Goal: Browse casually

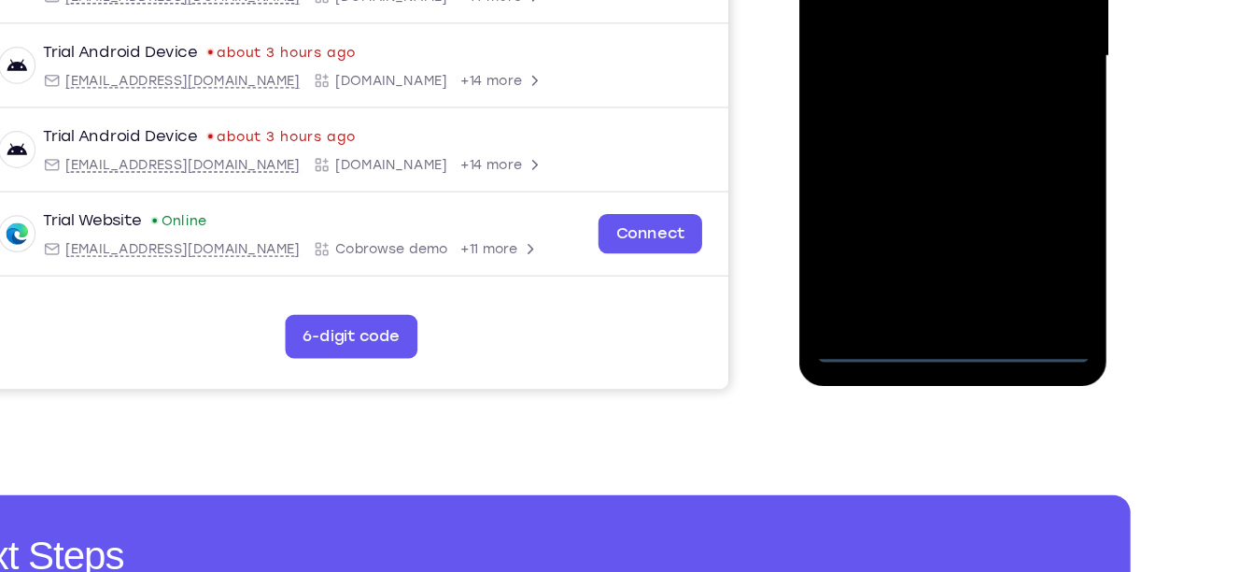
scroll to position [461, 0]
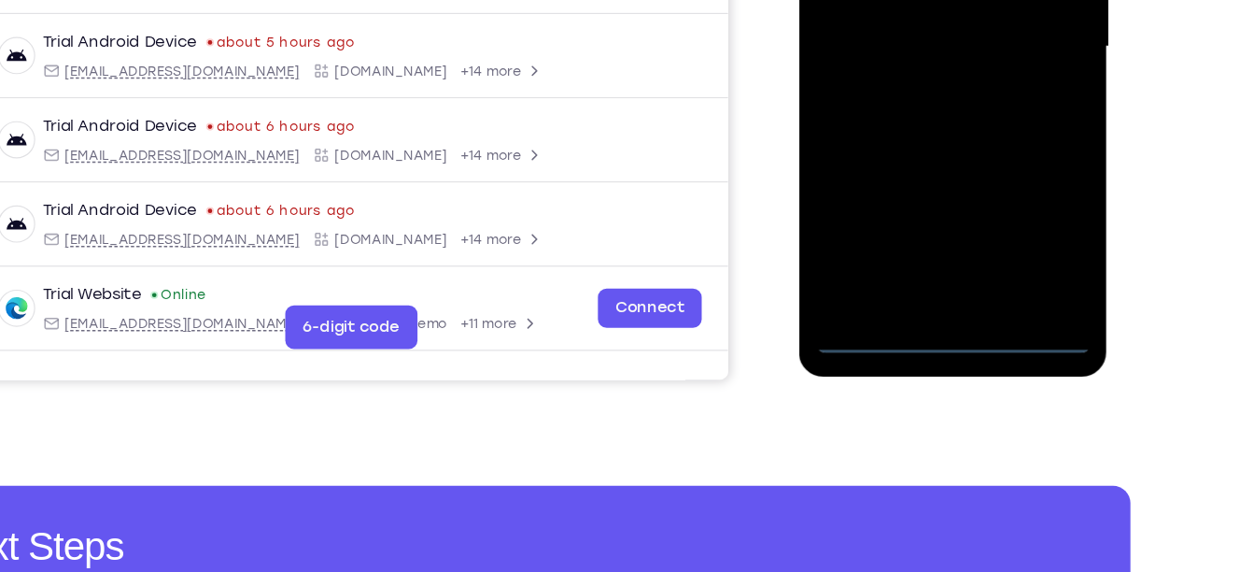
click at [925, 242] on div at bounding box center [931, 0] width 235 height 523
click at [931, 247] on div at bounding box center [931, 0] width 235 height 523
click at [1004, 166] on div at bounding box center [931, 0] width 235 height 523
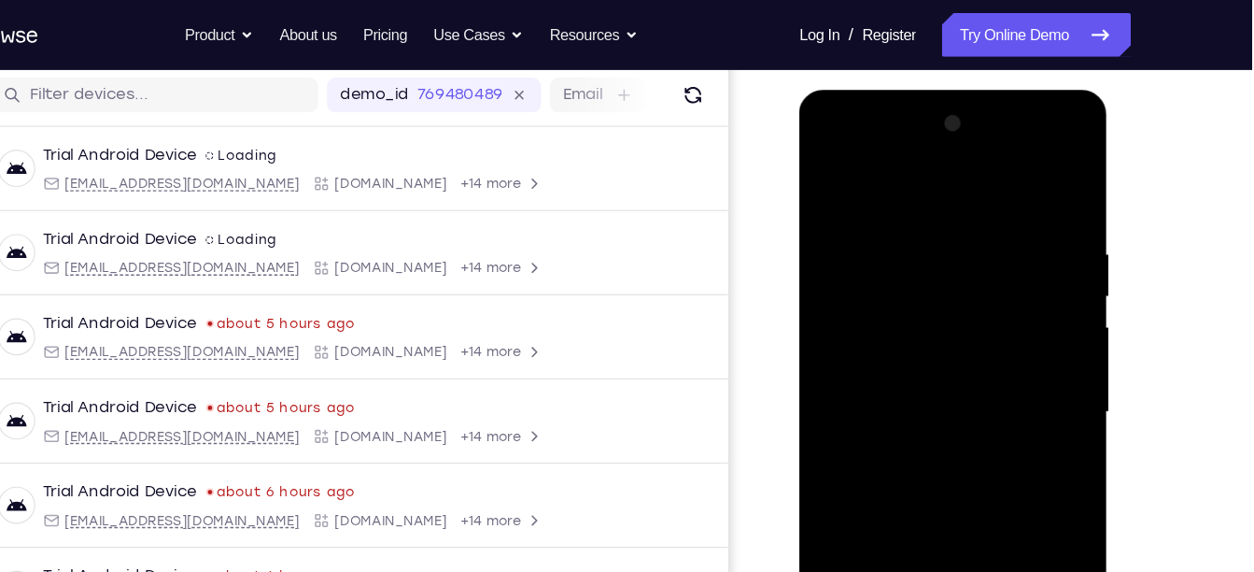
scroll to position [227, 0]
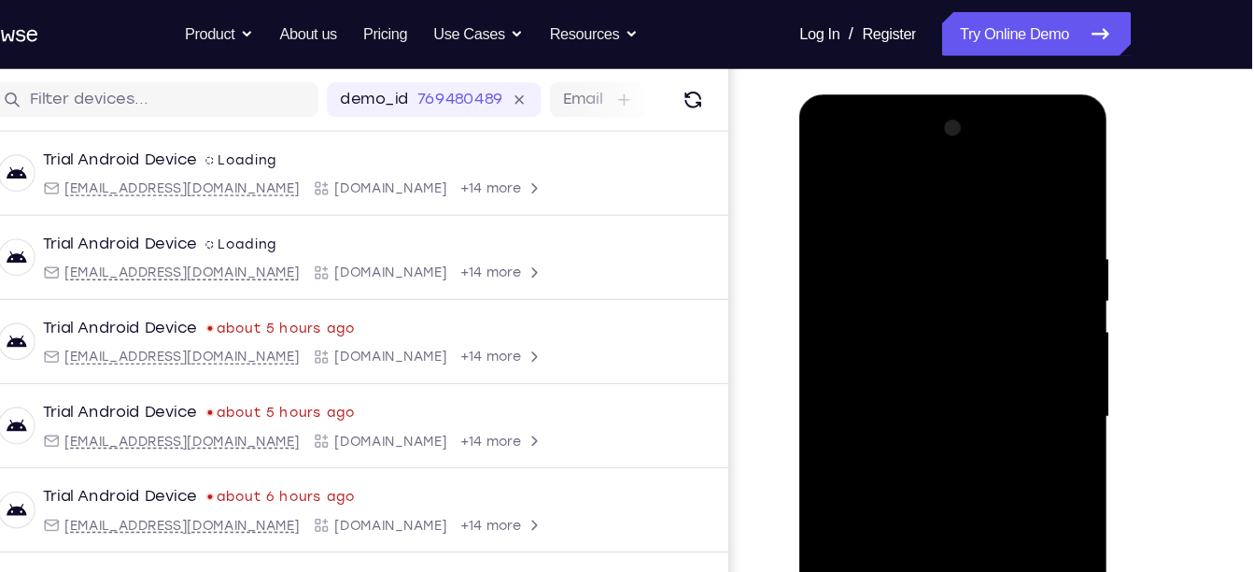
click at [920, 183] on div at bounding box center [931, 369] width 235 height 523
click at [856, 314] on div at bounding box center [931, 369] width 235 height 523
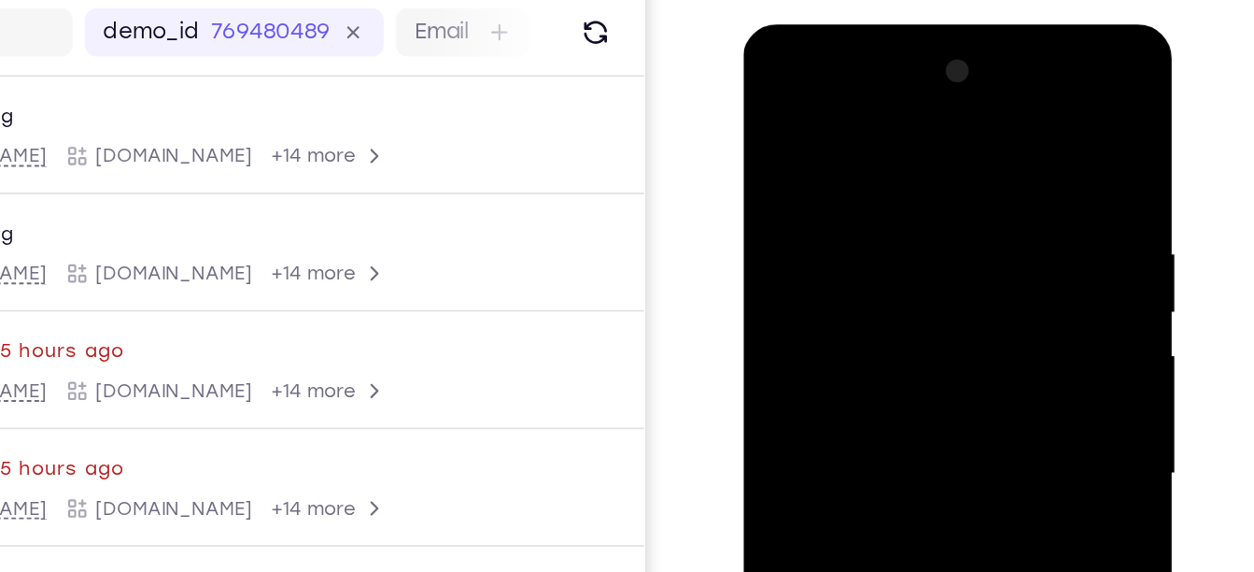
click at [842, 298] on div at bounding box center [875, 299] width 235 height 523
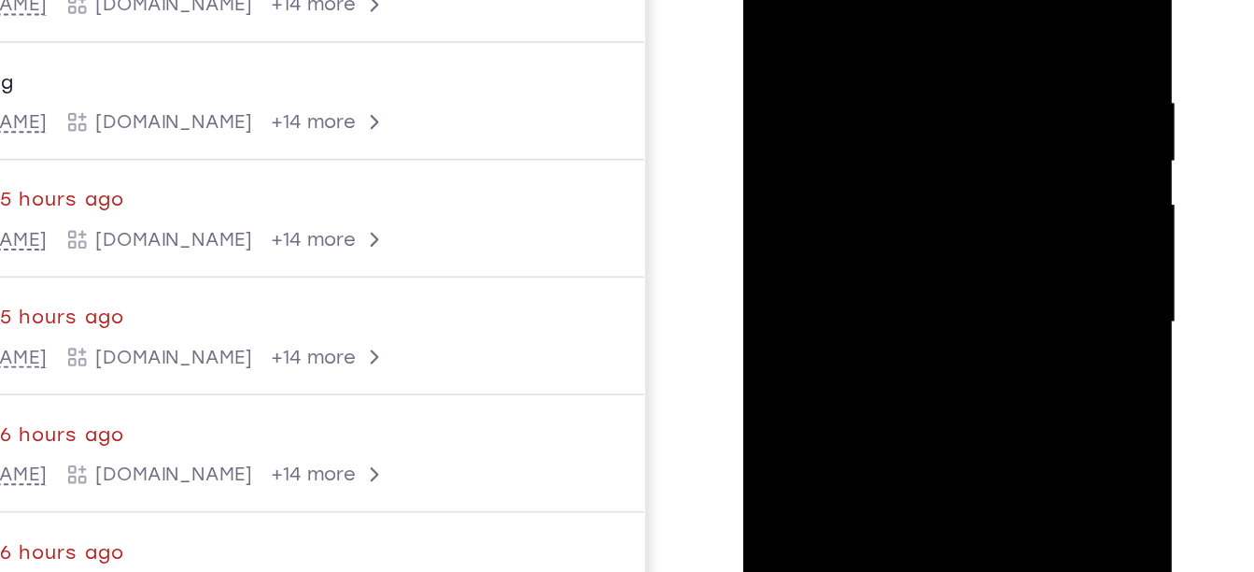
click at [798, 170] on div at bounding box center [875, 149] width 235 height 523
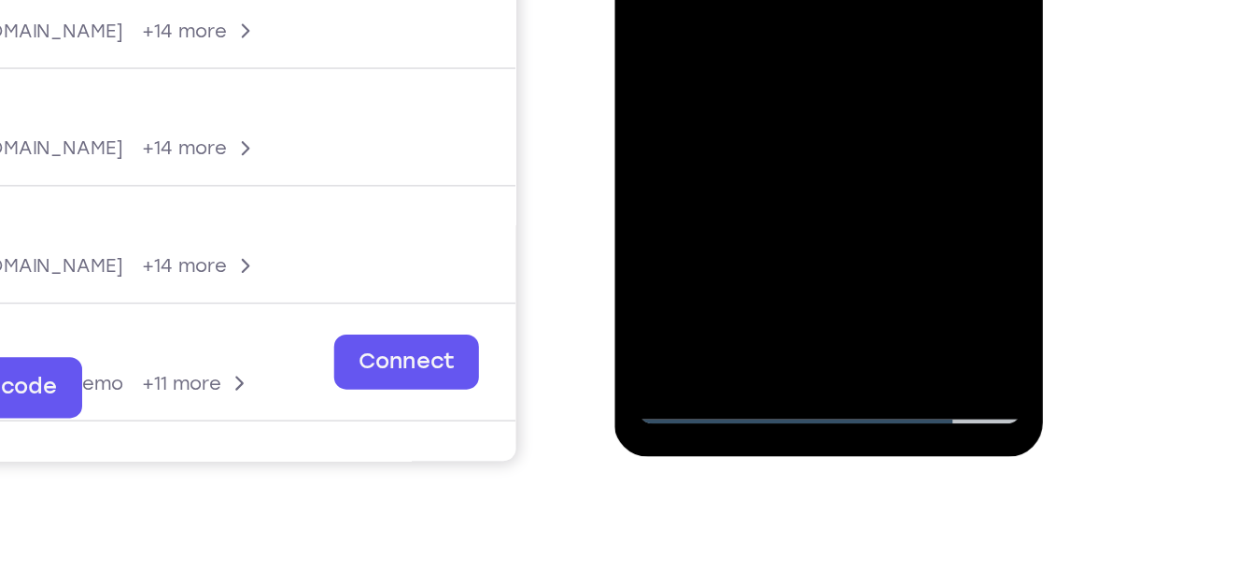
scroll to position [366, 0]
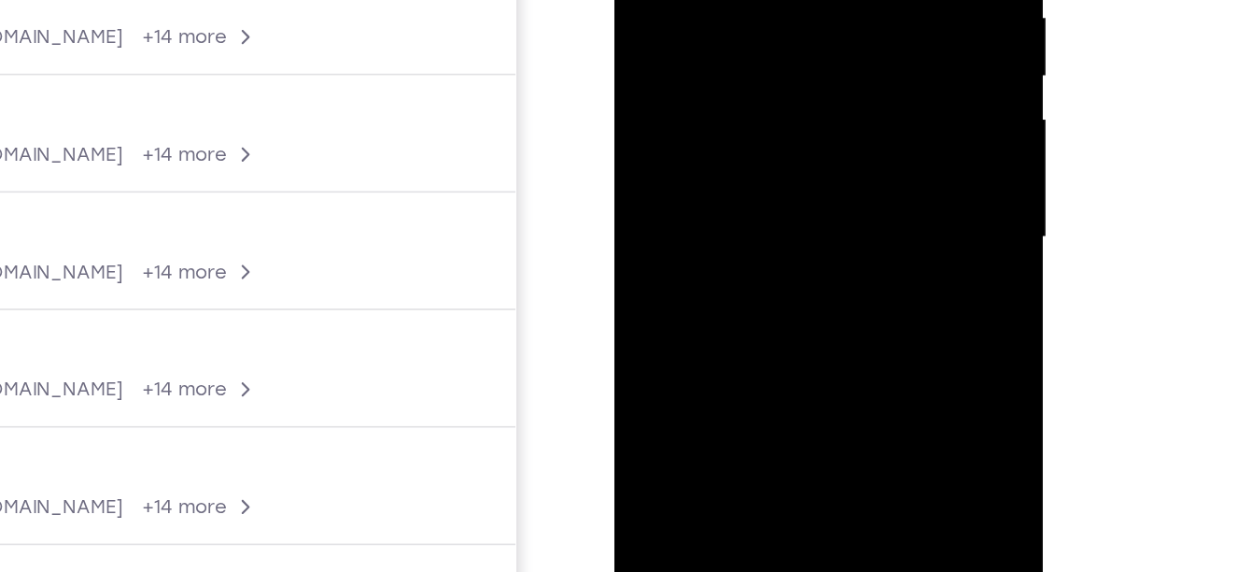
scroll to position [218, 0]
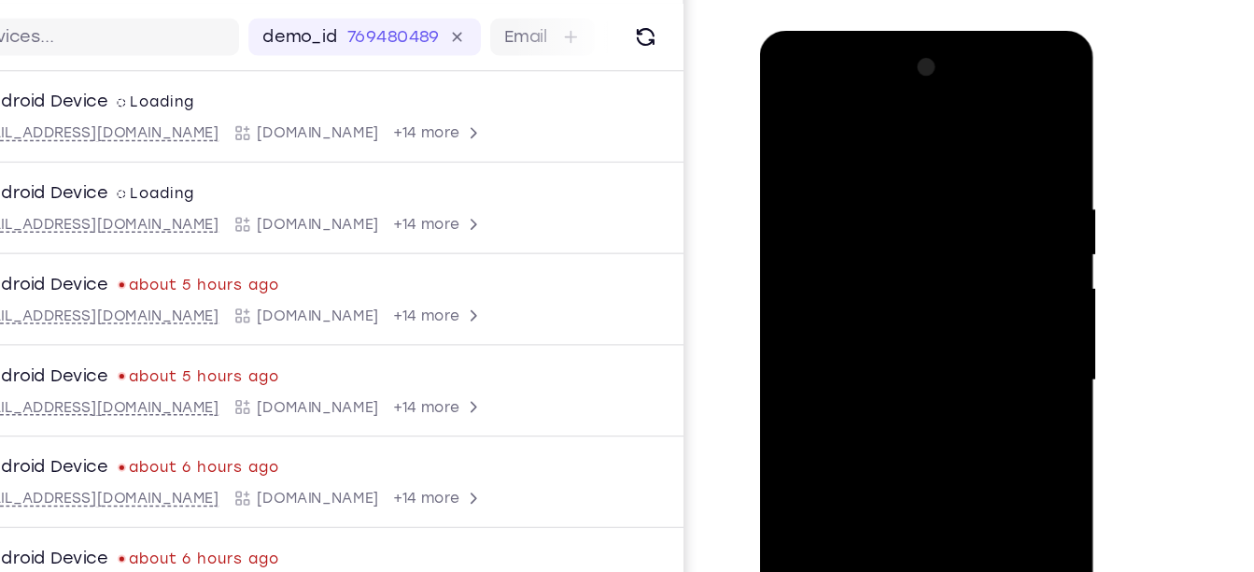
click at [980, 256] on div at bounding box center [891, 306] width 235 height 523
click at [996, 126] on div at bounding box center [891, 306] width 235 height 523
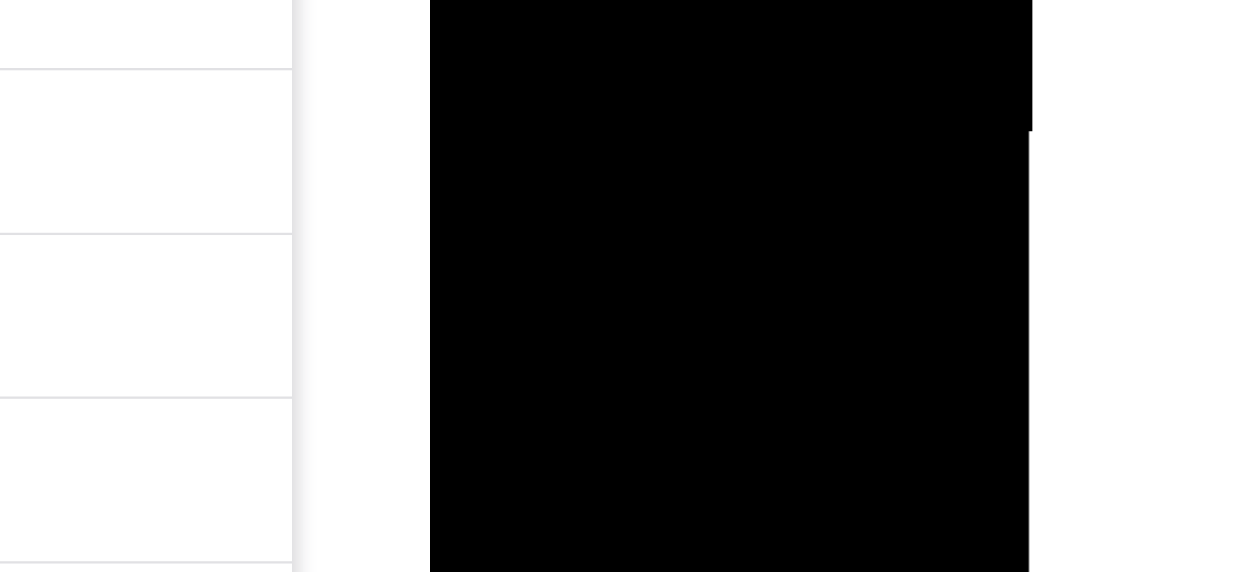
scroll to position [369, 0]
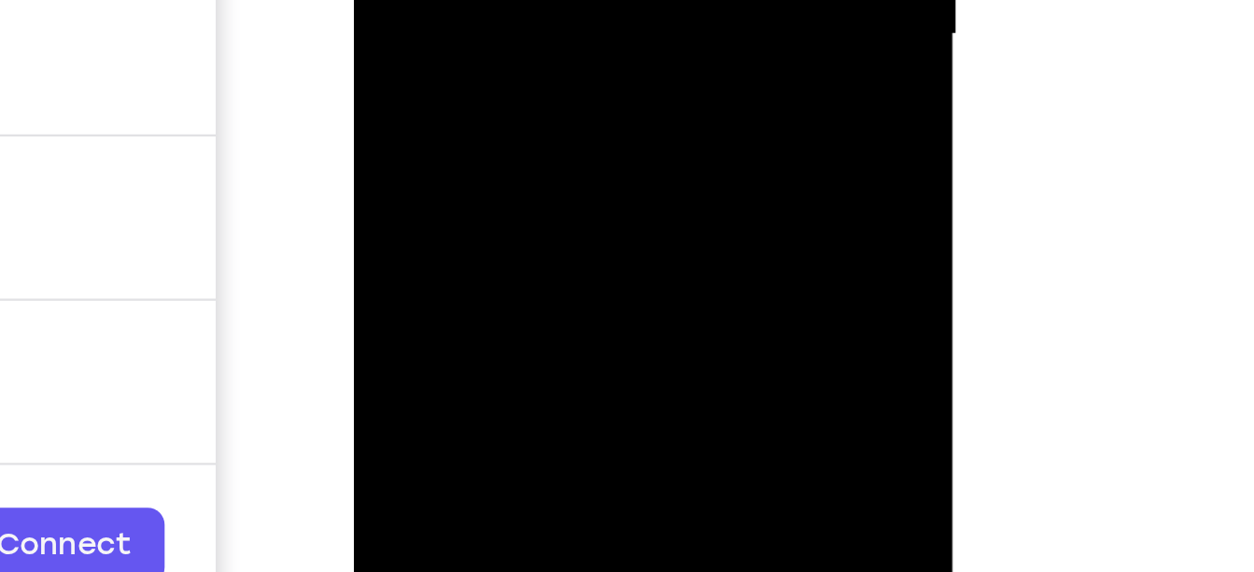
drag, startPoint x: 509, startPoint y: -188, endPoint x: 511, endPoint y: -299, distance: 111.2
drag, startPoint x: 511, startPoint y: -221, endPoint x: 515, endPoint y: -318, distance: 96.3
drag, startPoint x: 509, startPoint y: -205, endPoint x: 513, endPoint y: -310, distance: 104.7
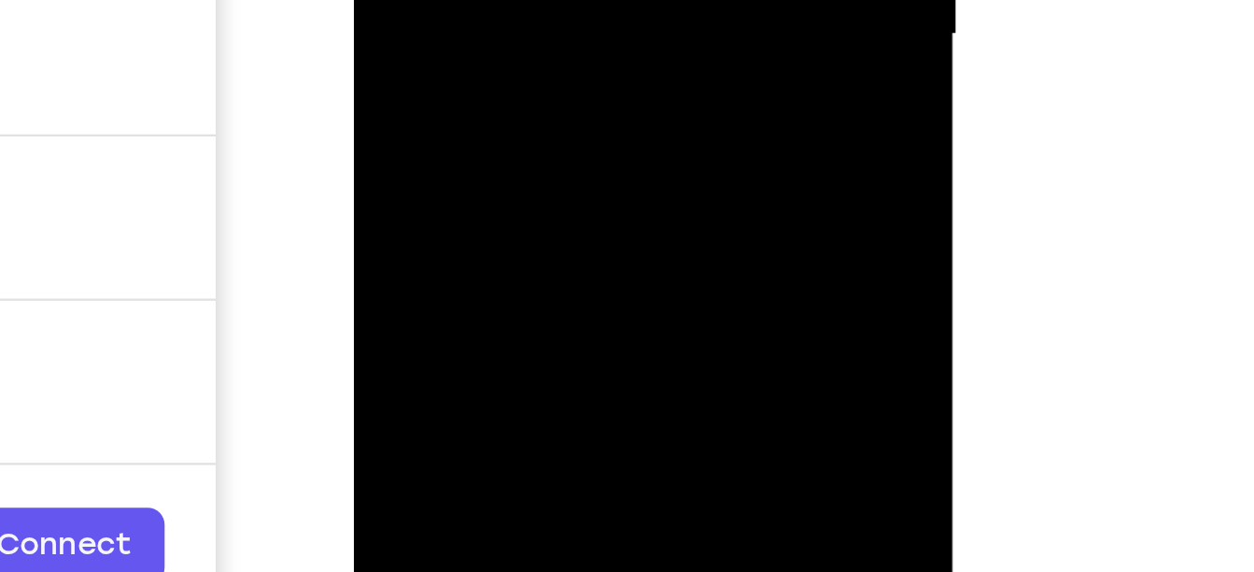
drag, startPoint x: 505, startPoint y: -170, endPoint x: 507, endPoint y: -234, distance: 64.5
drag, startPoint x: 512, startPoint y: -143, endPoint x: 509, endPoint y: -302, distance: 158.8
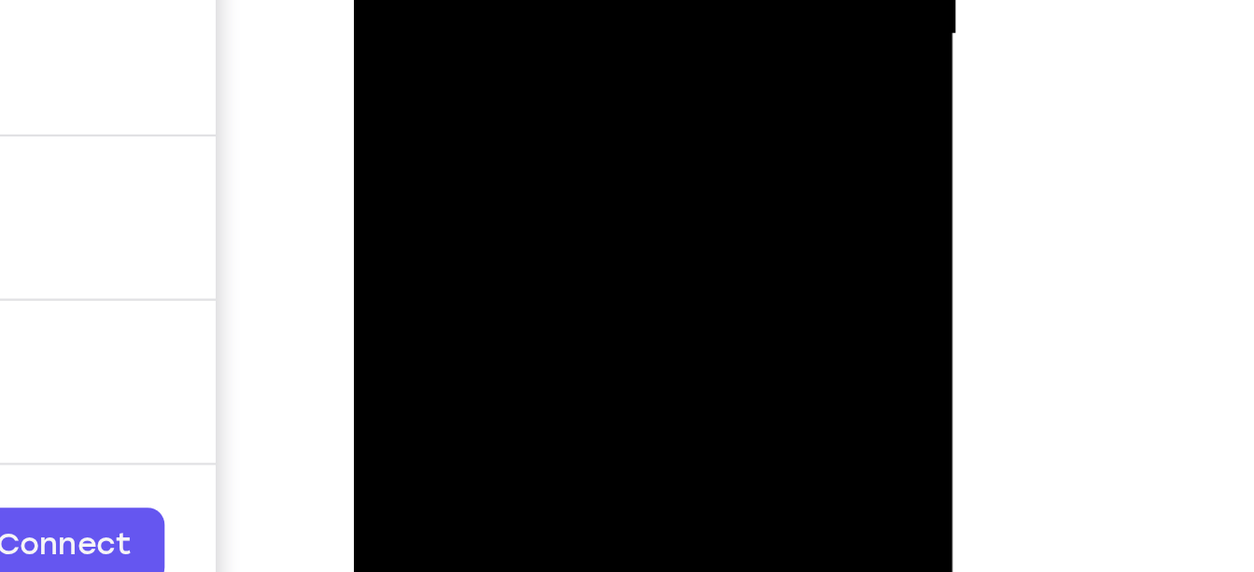
drag, startPoint x: 503, startPoint y: -186, endPoint x: 506, endPoint y: -337, distance: 151.3
drag, startPoint x: 507, startPoint y: -166, endPoint x: 512, endPoint y: -314, distance: 147.7
drag, startPoint x: 506, startPoint y: -169, endPoint x: 513, endPoint y: -279, distance: 110.4
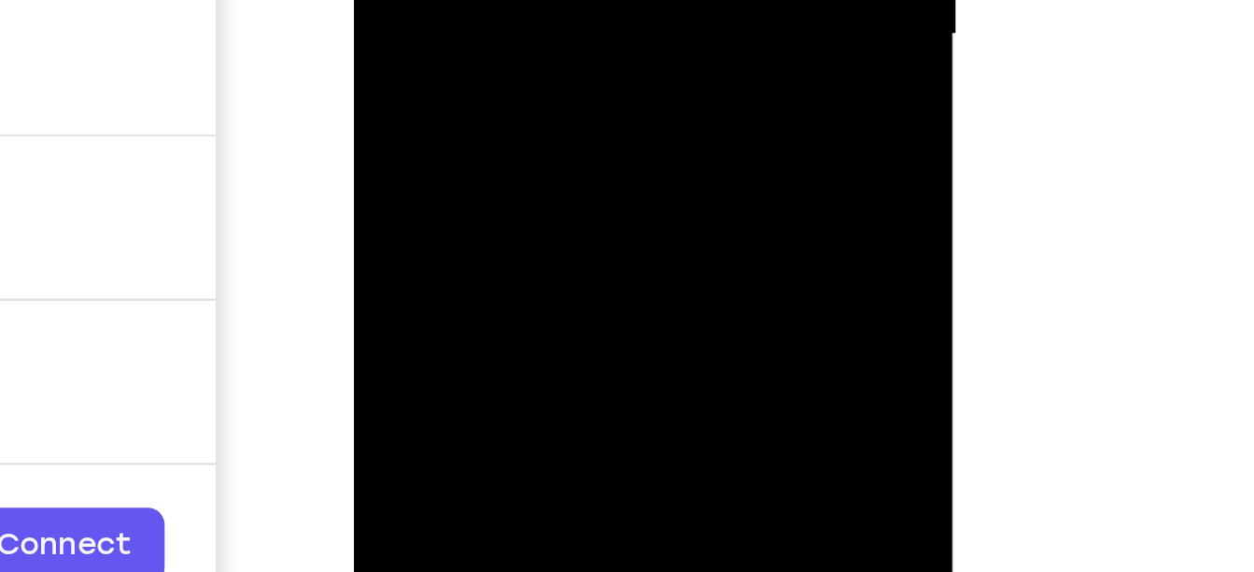
drag, startPoint x: 501, startPoint y: -166, endPoint x: 515, endPoint y: -311, distance: 145.5
drag, startPoint x: 499, startPoint y: -175, endPoint x: 503, endPoint y: -267, distance: 92.5
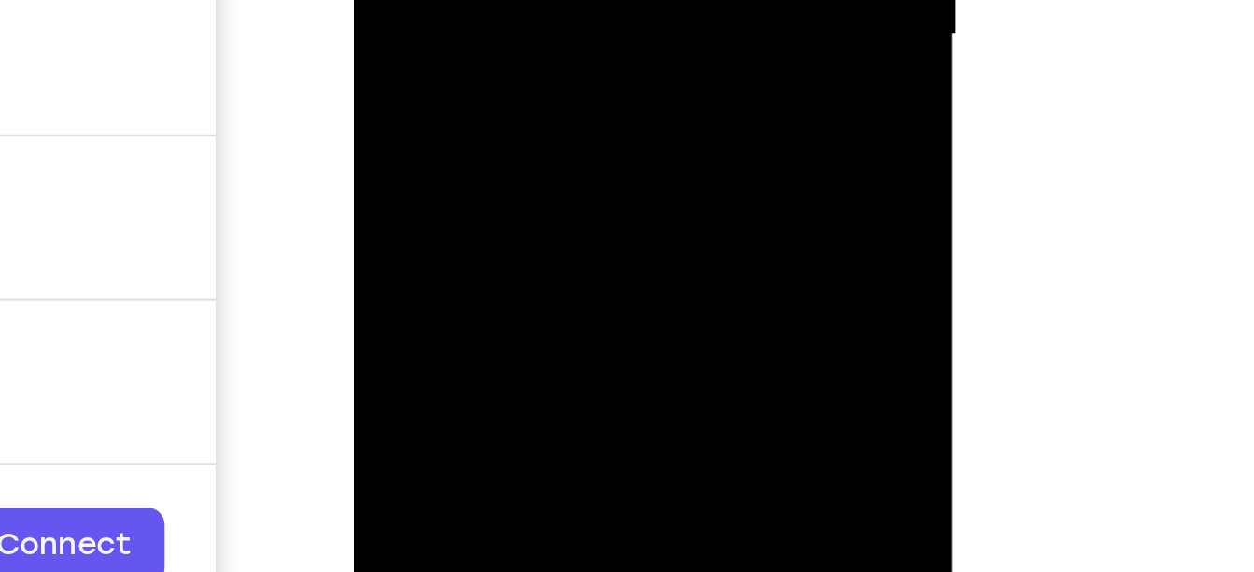
drag, startPoint x: 466, startPoint y: -191, endPoint x: 466, endPoint y: -311, distance: 120.5
drag, startPoint x: 477, startPoint y: -131, endPoint x: 482, endPoint y: -270, distance: 139.3
drag, startPoint x: 492, startPoint y: -179, endPoint x: 489, endPoint y: -315, distance: 135.5
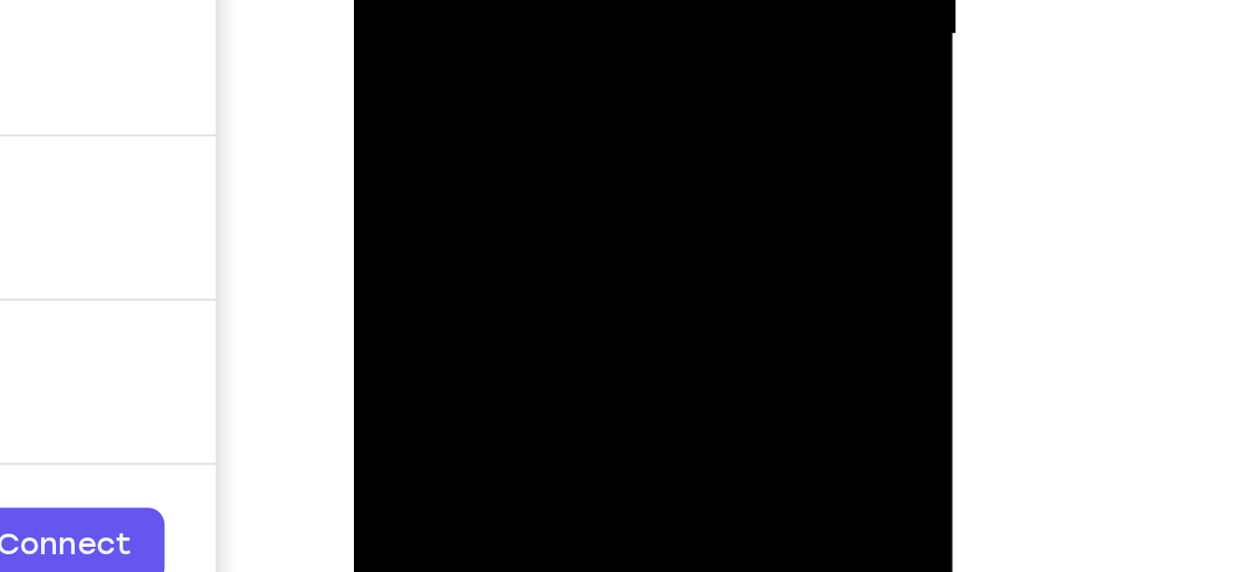
drag, startPoint x: 499, startPoint y: -176, endPoint x: 505, endPoint y: -346, distance: 170.1
drag, startPoint x: 497, startPoint y: -175, endPoint x: 497, endPoint y: -336, distance: 161.6
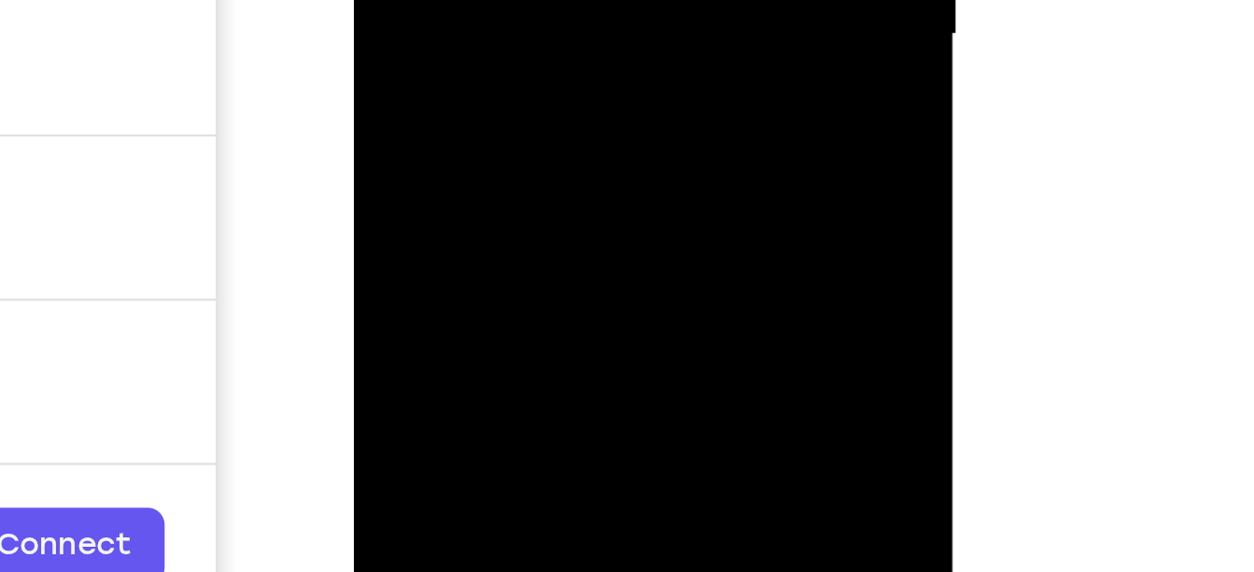
drag, startPoint x: 488, startPoint y: -185, endPoint x: 492, endPoint y: -316, distance: 130.9
drag, startPoint x: 506, startPoint y: -198, endPoint x: 508, endPoint y: -280, distance: 82.2
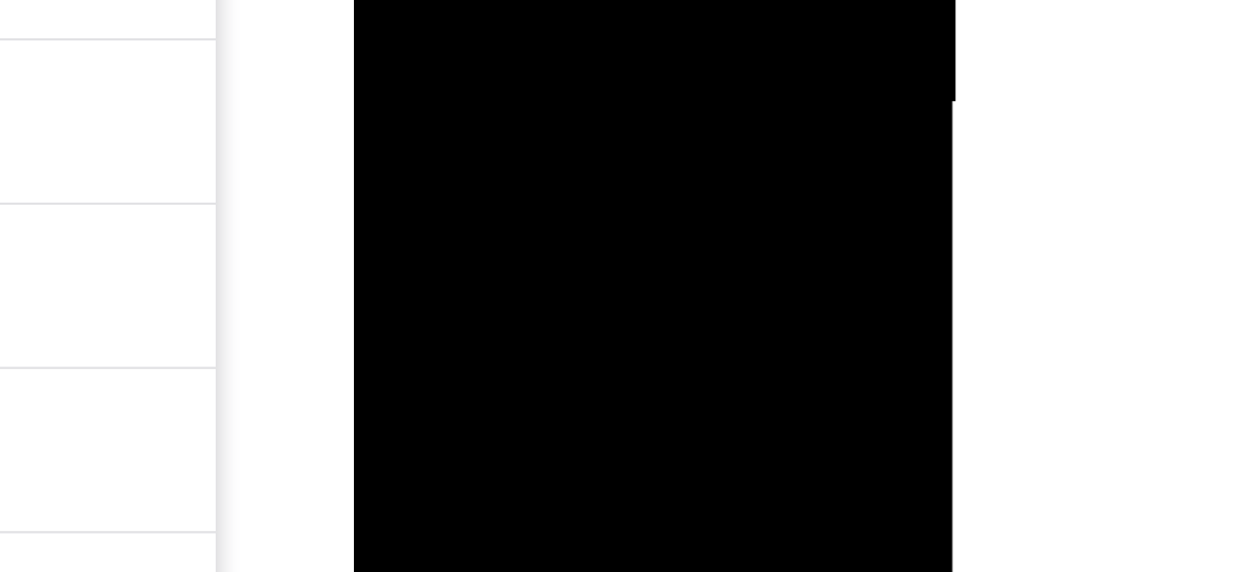
drag, startPoint x: 468, startPoint y: -90, endPoint x: 470, endPoint y: -195, distance: 105.6
drag, startPoint x: 482, startPoint y: -115, endPoint x: 486, endPoint y: -220, distance: 104.7
drag, startPoint x: 510, startPoint y: -67, endPoint x: 522, endPoint y: -211, distance: 144.4
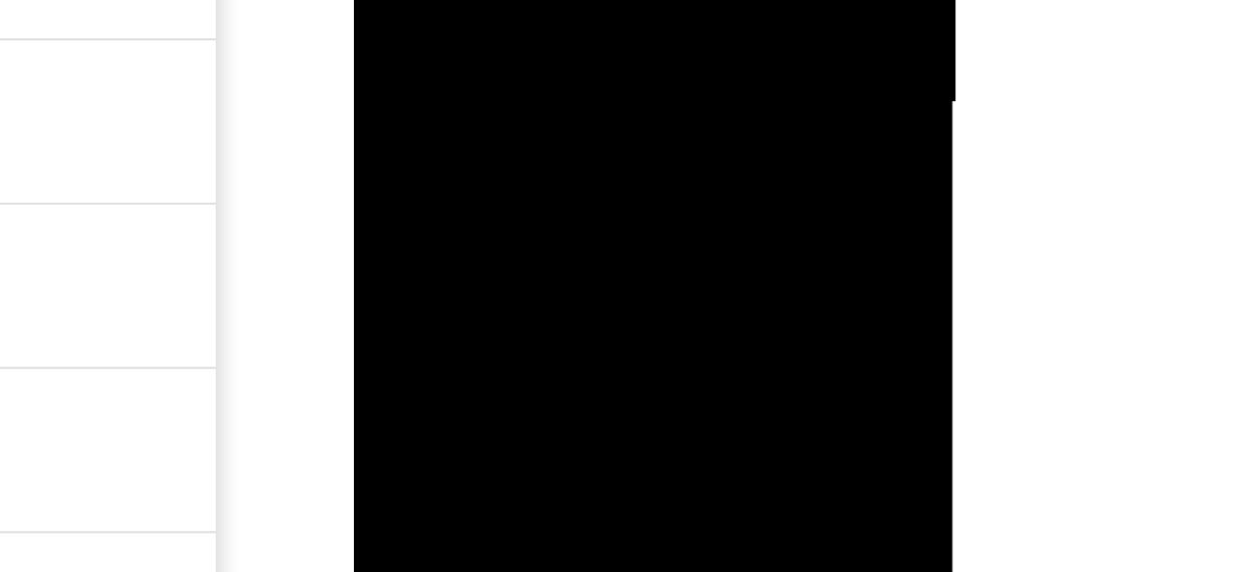
drag, startPoint x: 495, startPoint y: -134, endPoint x: 519, endPoint y: -276, distance: 144.0
drag, startPoint x: 510, startPoint y: 30, endPoint x: 508, endPoint y: -206, distance: 236.3
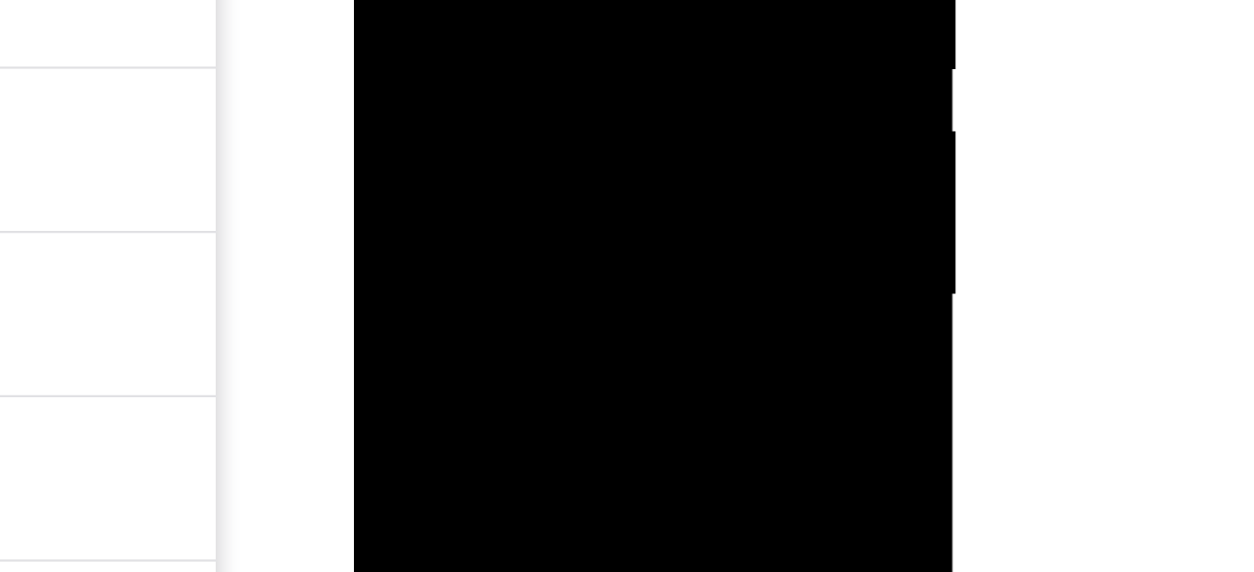
drag, startPoint x: 505, startPoint y: -73, endPoint x: 518, endPoint y: -230, distance: 157.5
drag, startPoint x: 503, startPoint y: 0, endPoint x: 512, endPoint y: -154, distance: 154.3
drag, startPoint x: 487, startPoint y: -38, endPoint x: 507, endPoint y: -230, distance: 192.6
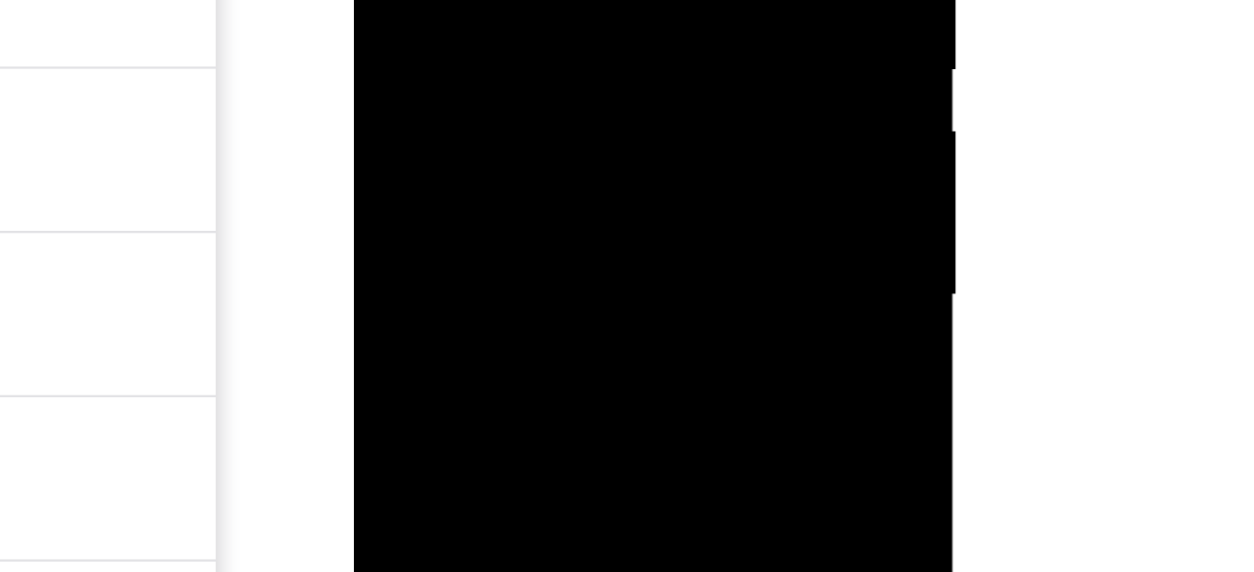
drag, startPoint x: 500, startPoint y: -6, endPoint x: 508, endPoint y: -195, distance: 189.8
drag, startPoint x: 499, startPoint y: -4, endPoint x: 502, endPoint y: -158, distance: 154.1
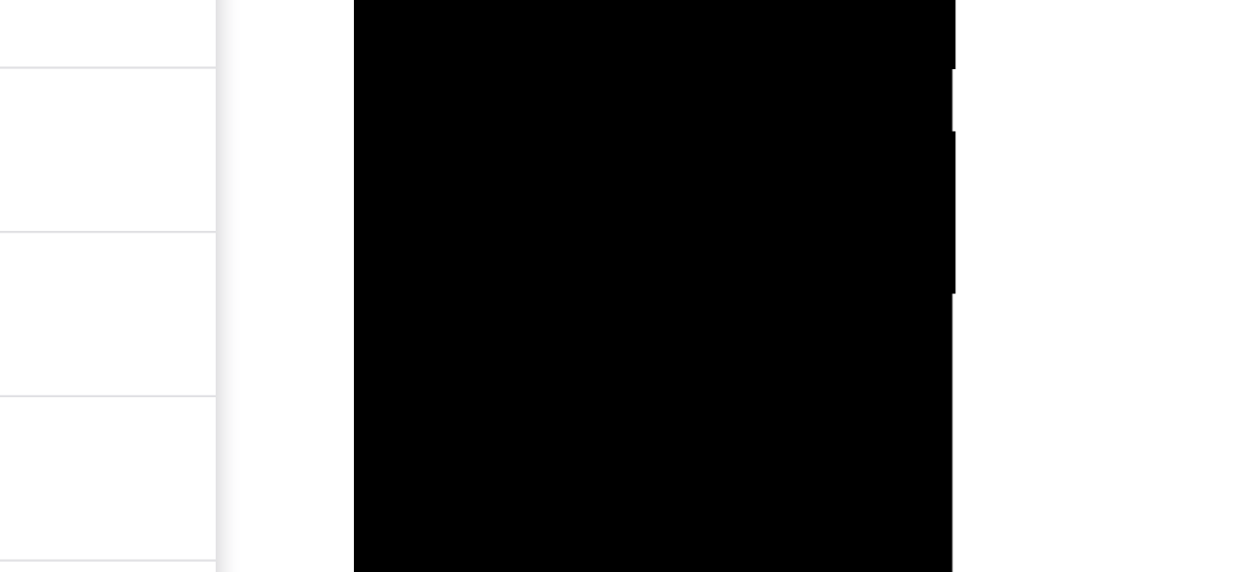
drag, startPoint x: 500, startPoint y: -17, endPoint x: 505, endPoint y: -136, distance: 119.7
drag, startPoint x: 504, startPoint y: -12, endPoint x: 529, endPoint y: -169, distance: 158.8
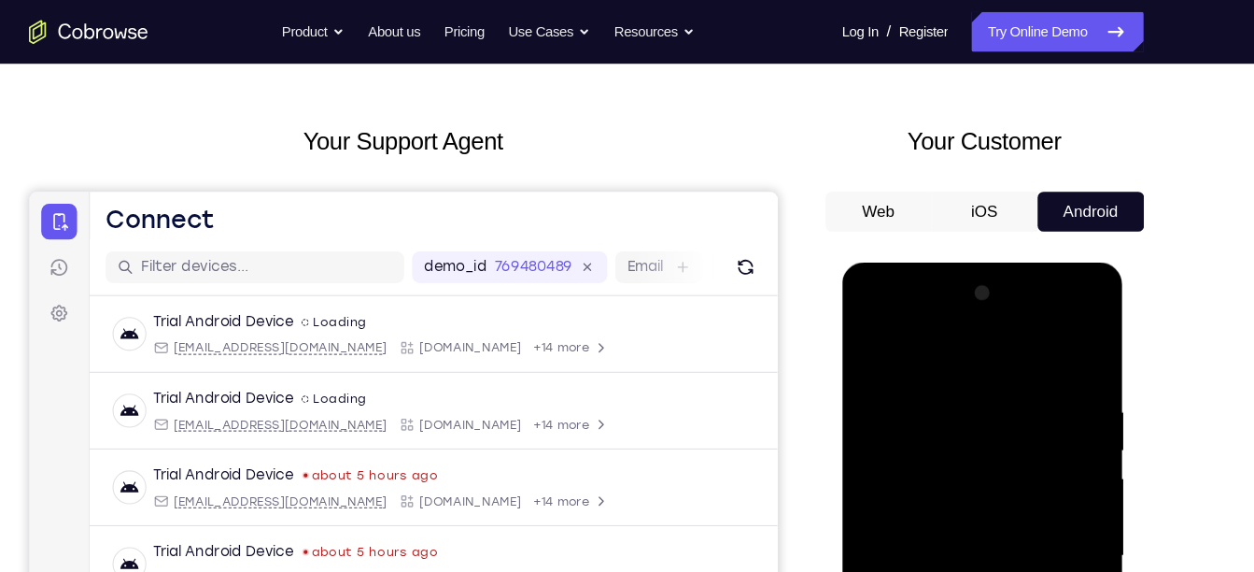
scroll to position [63, 0]
click at [999, 319] on div at bounding box center [973, 537] width 235 height 523
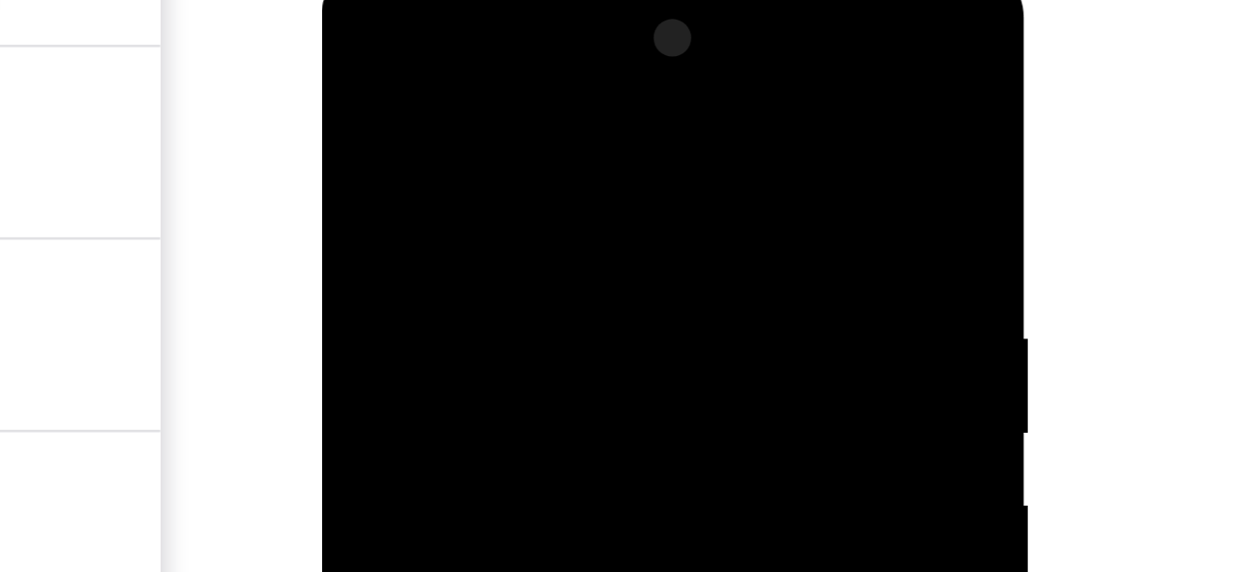
scroll to position [122, 0]
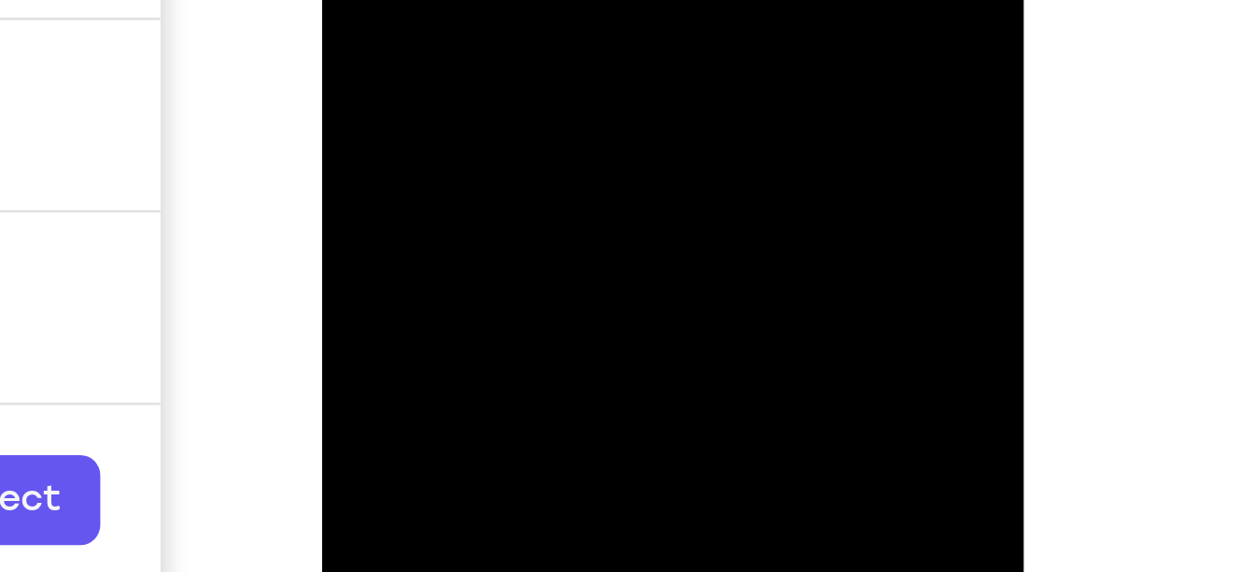
scroll to position [264, 0]
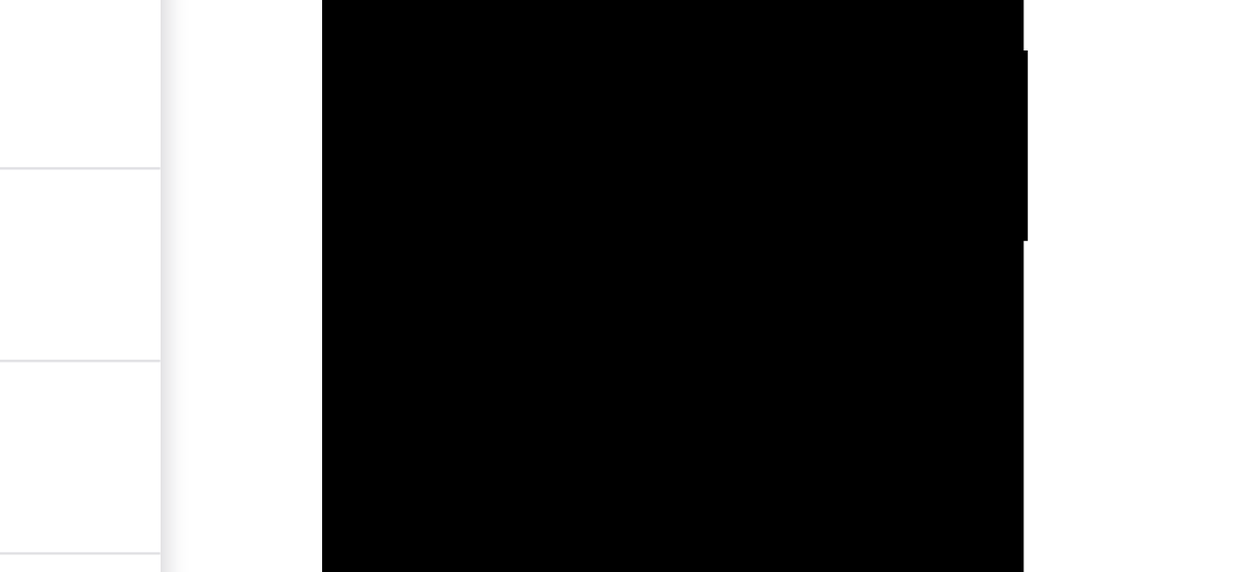
click at [452, 0] on div at bounding box center [453, 3] width 235 height 523
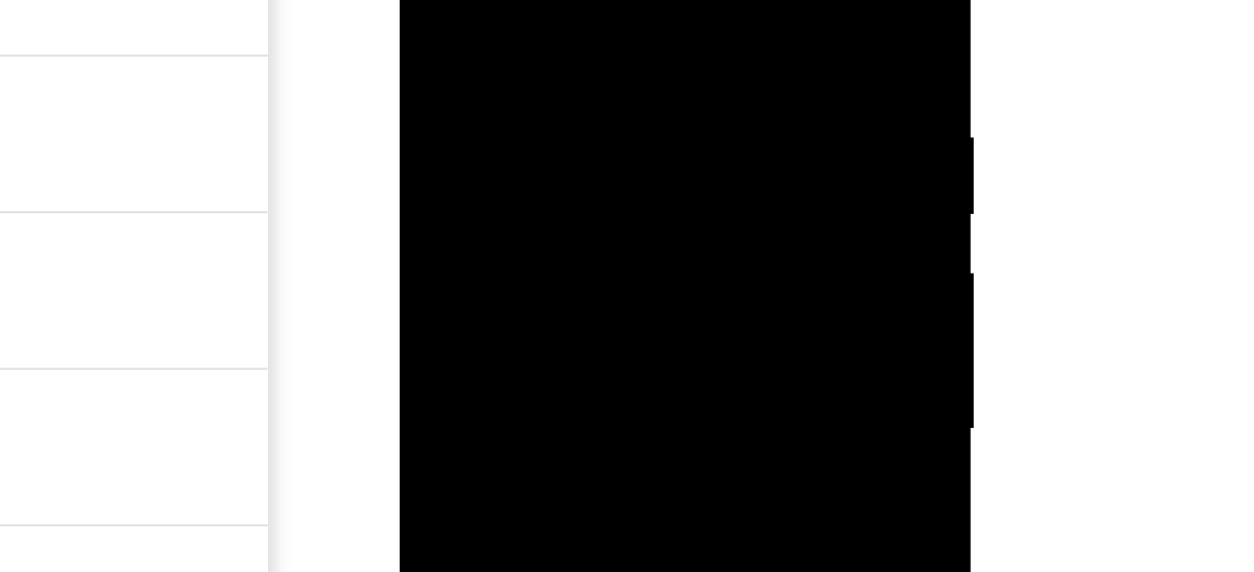
click at [465, 22] on div at bounding box center [531, 107] width 235 height 523
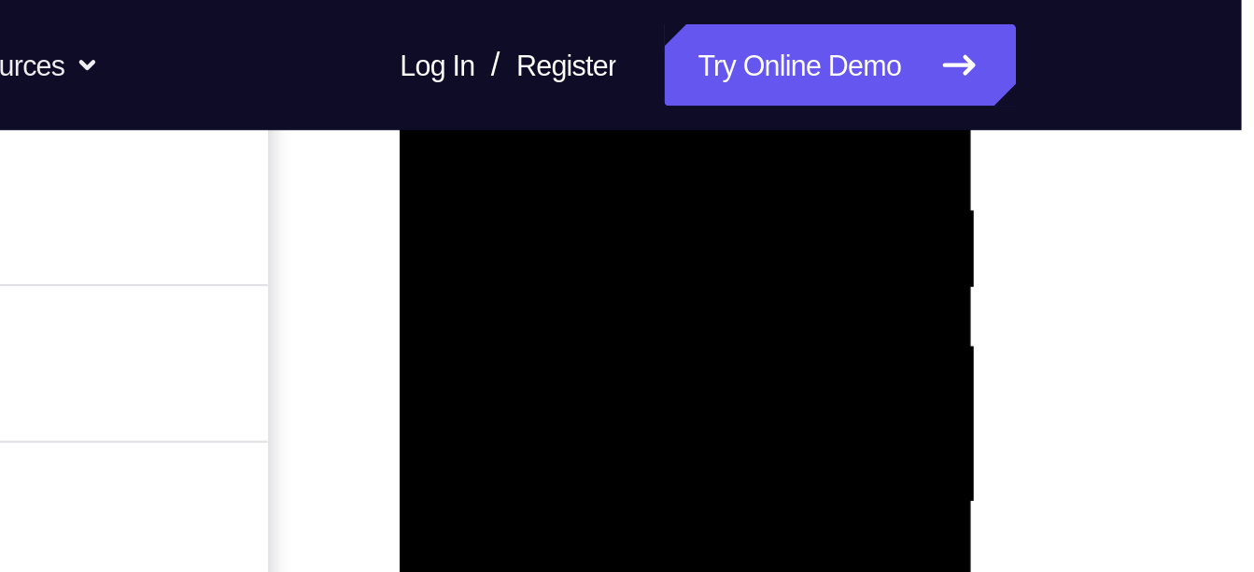
scroll to position [340, 0]
click at [451, 127] on div at bounding box center [531, 209] width 235 height 523
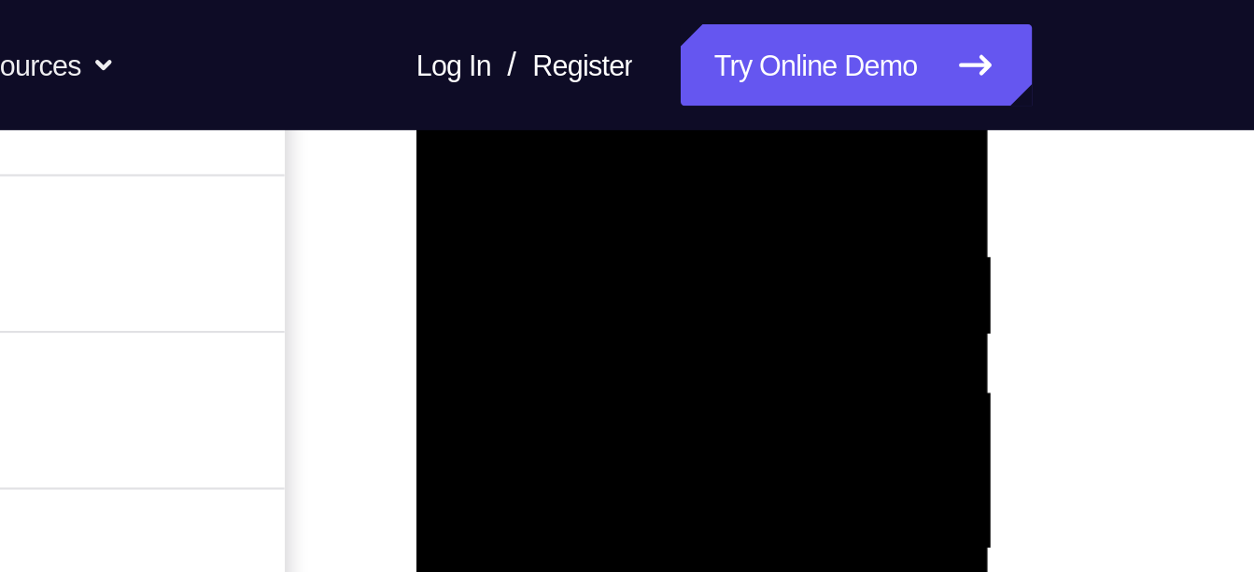
scroll to position [332, 0]
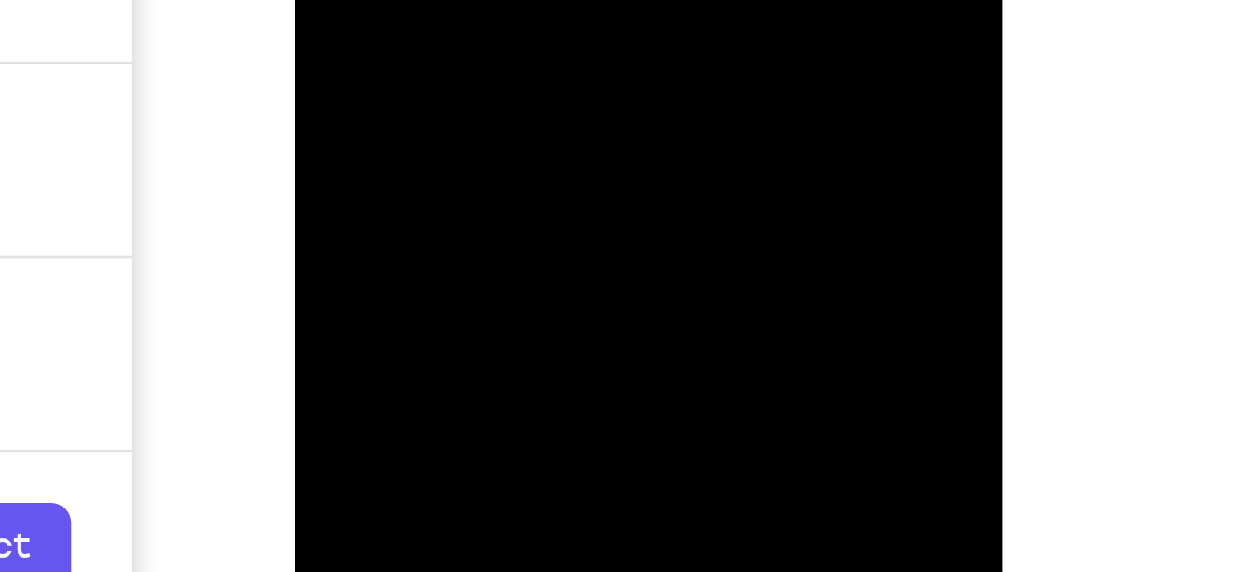
scroll to position [317, 0]
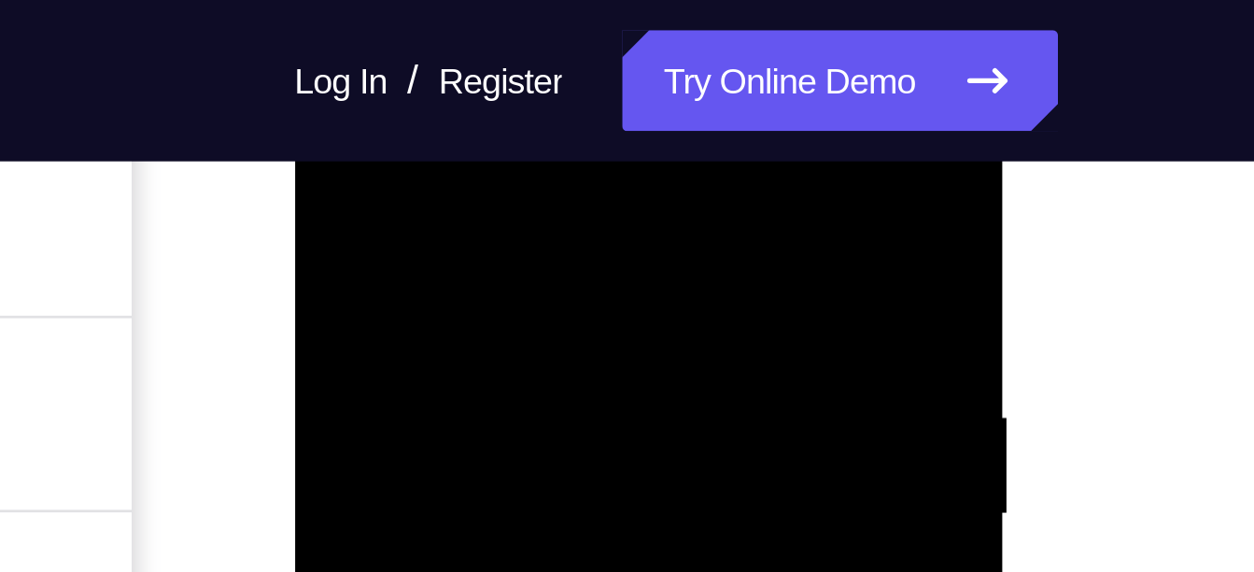
scroll to position [294, 0]
click at [326, 129] on div at bounding box center [425, 315] width 235 height 523
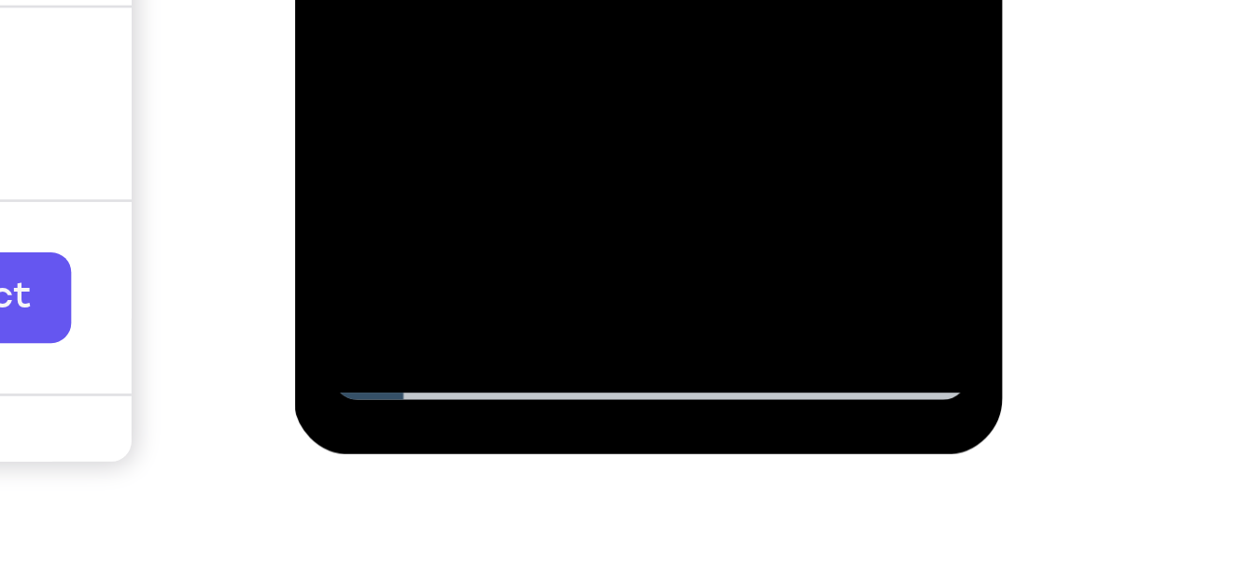
scroll to position [337, 0]
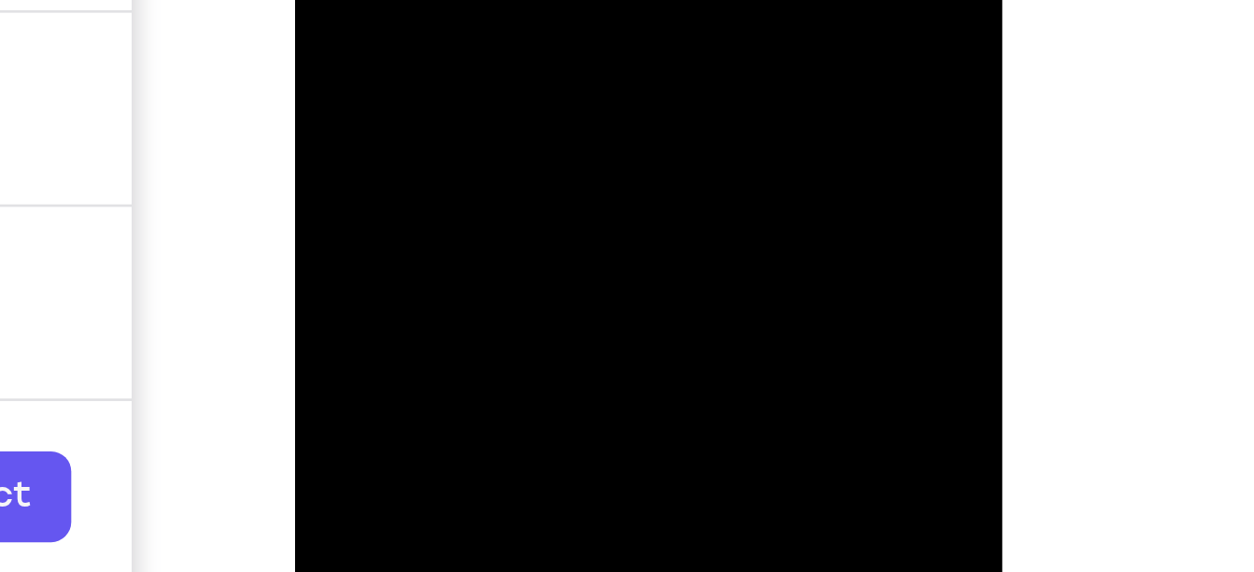
drag, startPoint x: 425, startPoint y: -421, endPoint x: 424, endPoint y: -521, distance: 99.9
drag, startPoint x: 404, startPoint y: -446, endPoint x: 410, endPoint y: -528, distance: 82.4
drag, startPoint x: 481, startPoint y: -431, endPoint x: 475, endPoint y: -517, distance: 87.0
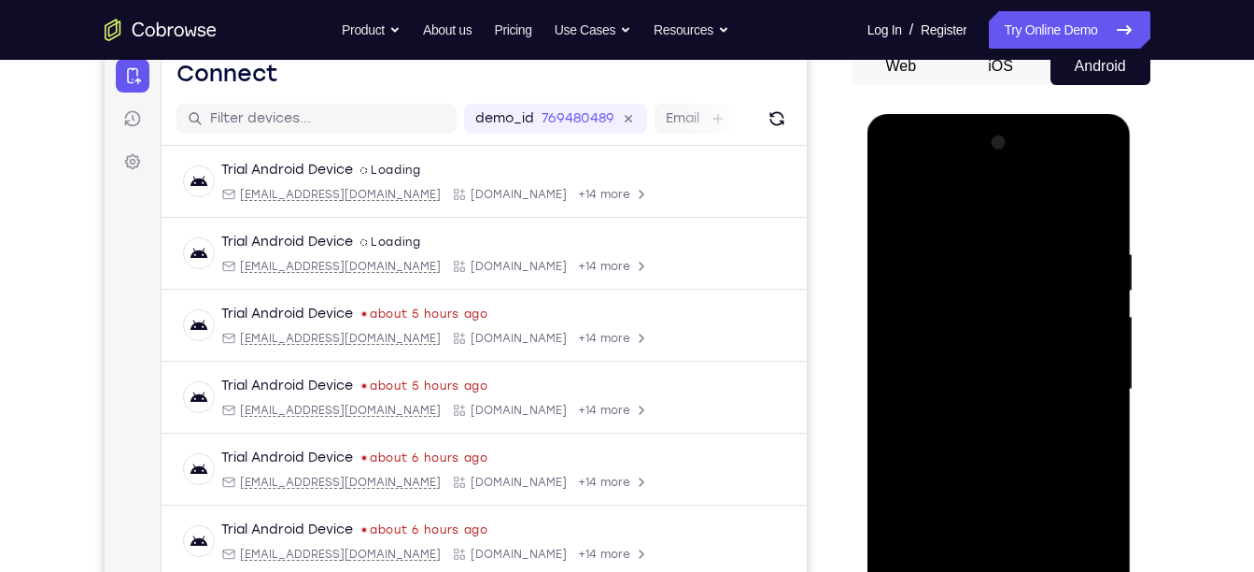
scroll to position [194, 0]
